Goal: Task Accomplishment & Management: Complete application form

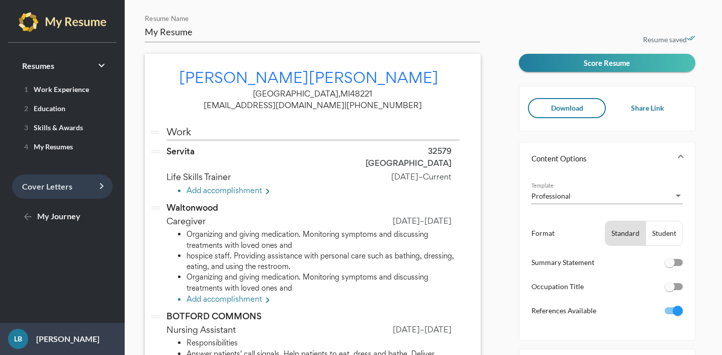
click at [73, 186] on link "Cover Letters keyboard_arrow_right" at bounding box center [62, 186] width 101 height 24
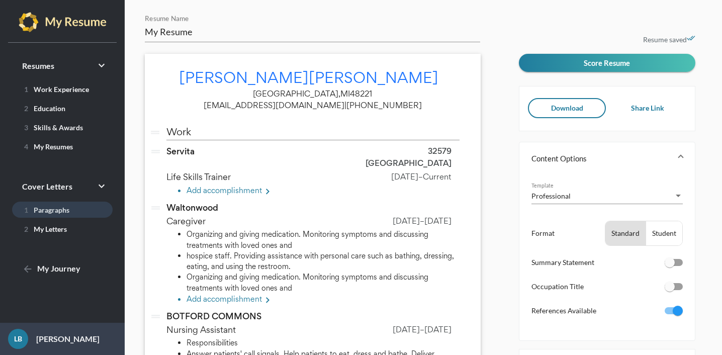
click at [68, 210] on link "1 Paragraphs" at bounding box center [62, 210] width 101 height 16
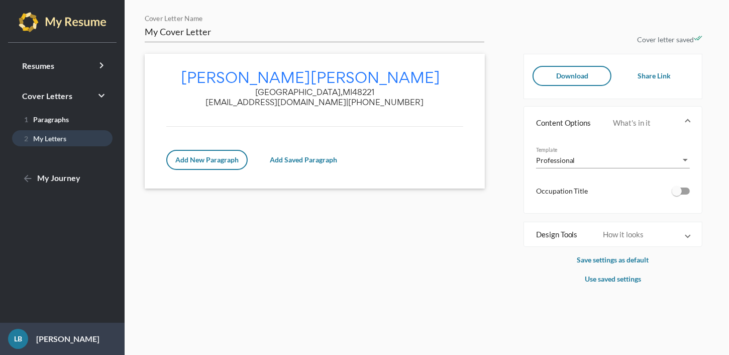
click at [71, 135] on link "2 My Letters" at bounding box center [62, 138] width 101 height 16
